Goal: Check status: Check status

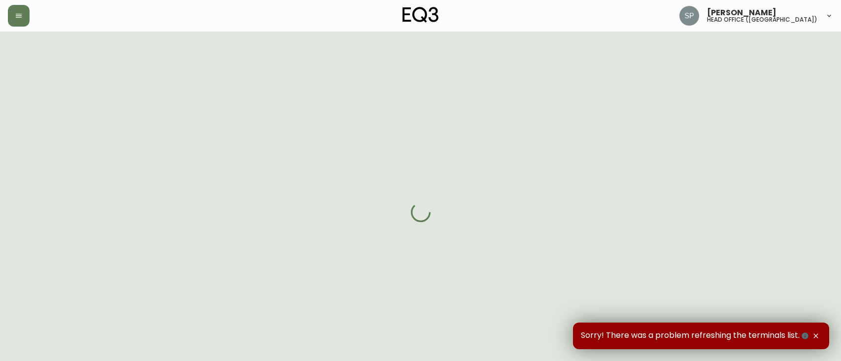
select select "PROCESSING"
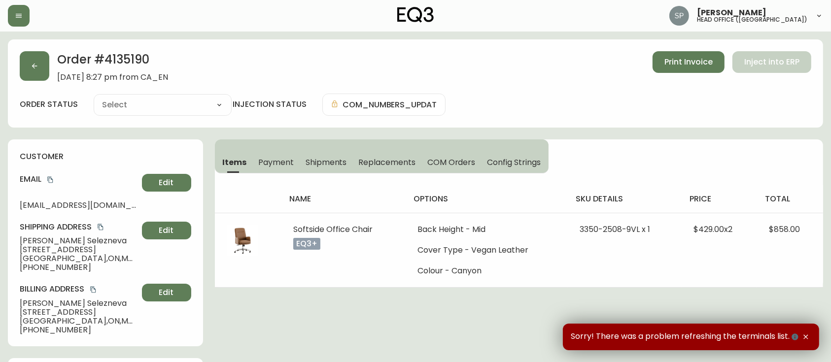
type input "Processing"
select select "PROCESSING"
